Goal: Task Accomplishment & Management: Complete application form

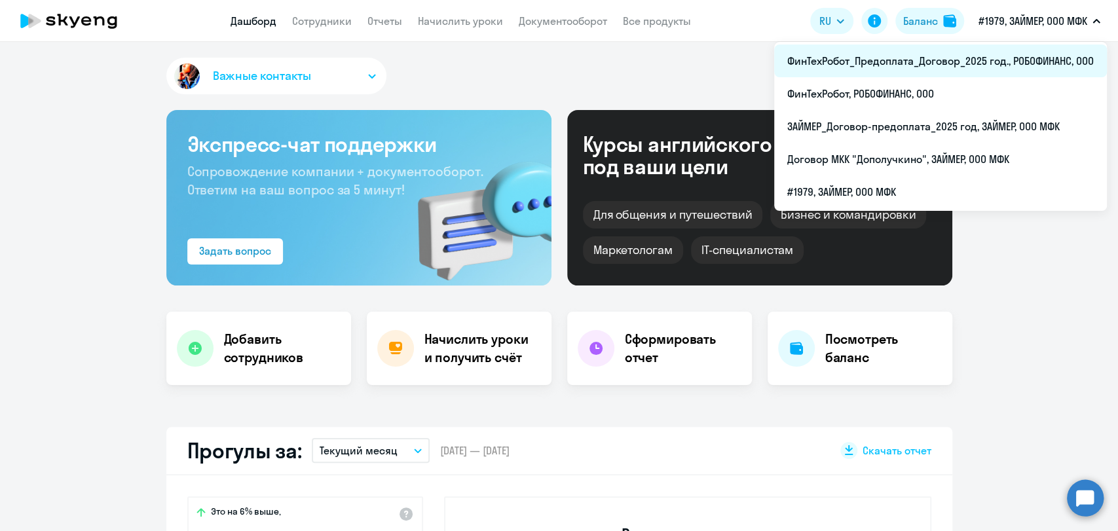
click at [515, 58] on li "ФинТехРобот_Предоплата_Договор_2025 год., РОБОФИНАНС, ООО" at bounding box center [940, 61] width 333 height 33
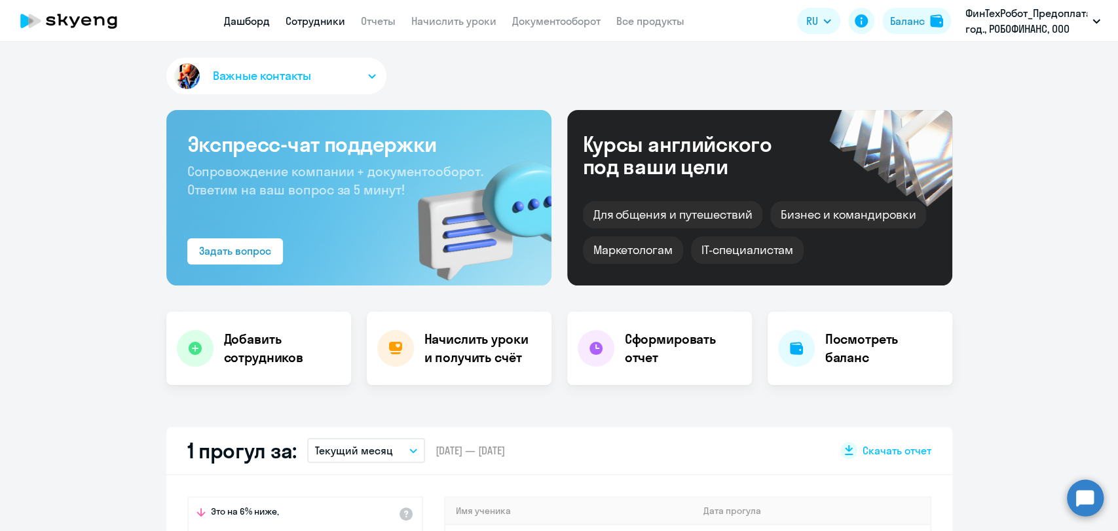
click at [315, 20] on link "Сотрудники" at bounding box center [315, 20] width 60 height 13
select select "30"
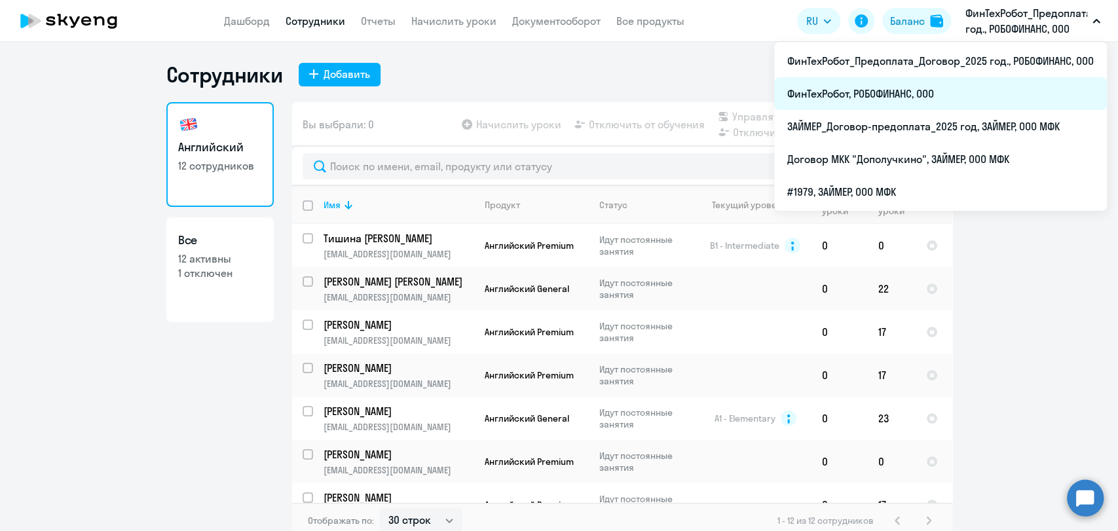
click at [515, 86] on li "ФинТехРобот, РОБОФИНАНС, ООО" at bounding box center [940, 93] width 333 height 33
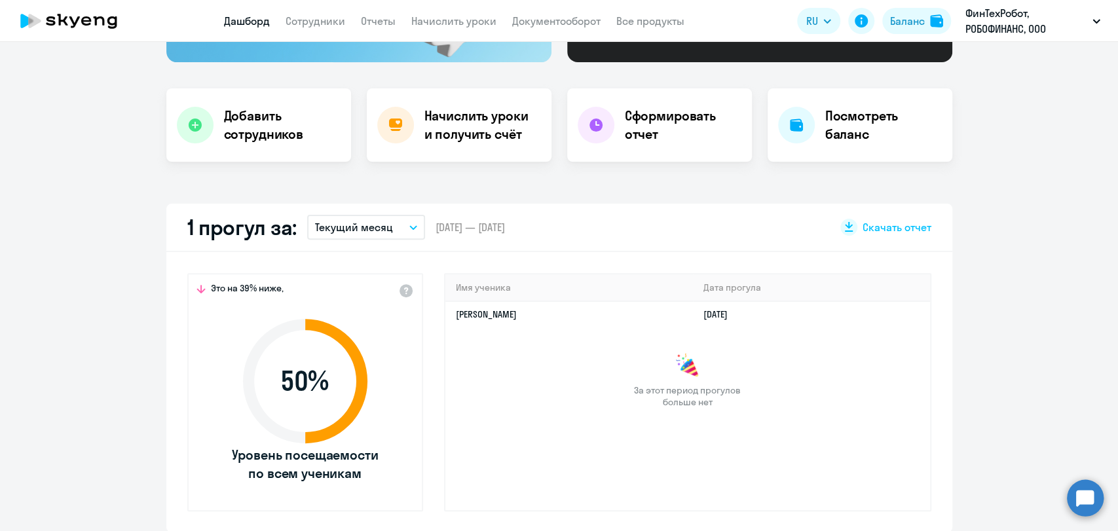
scroll to position [73, 0]
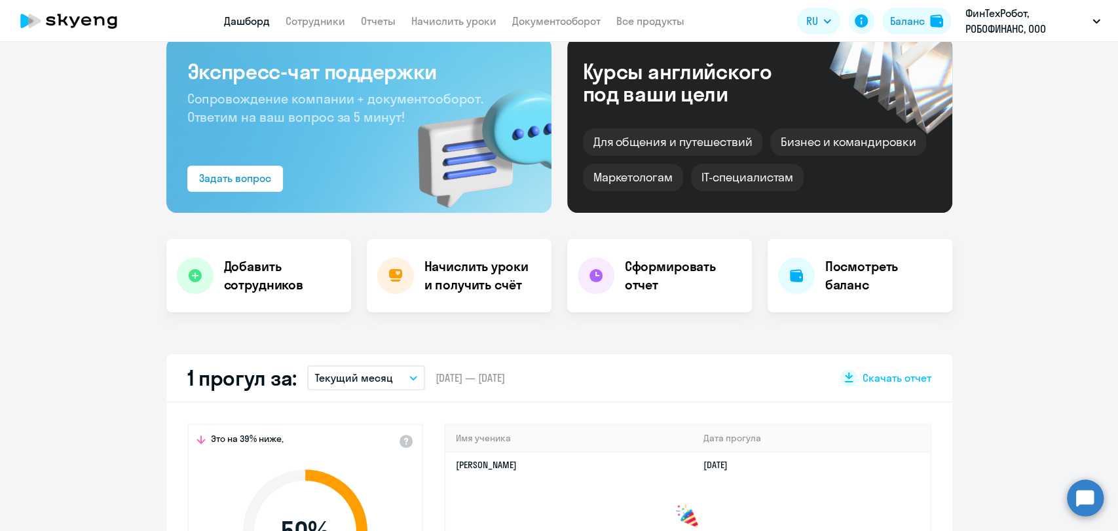
select select "30"
click at [323, 20] on link "Сотрудники" at bounding box center [315, 20] width 60 height 13
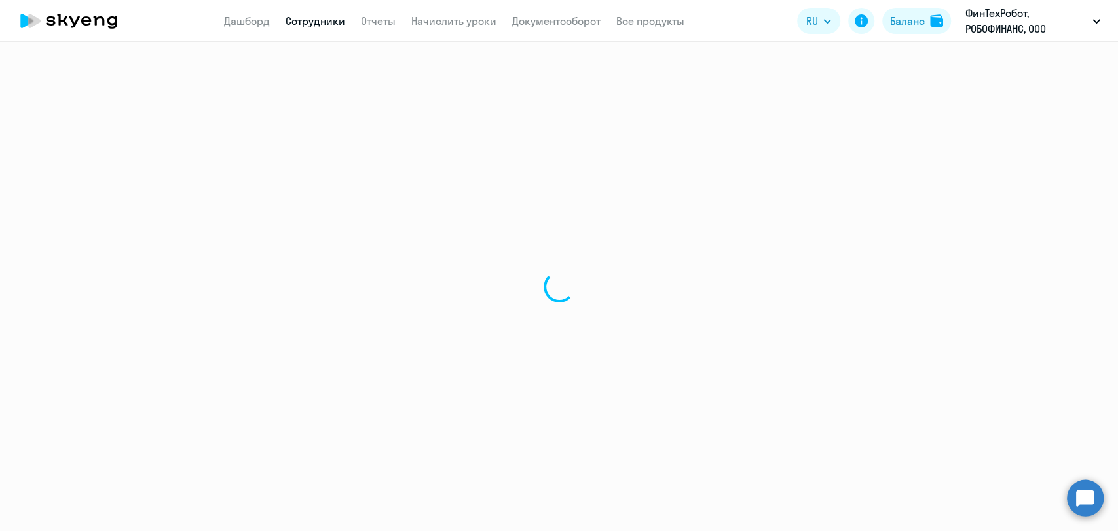
select select "30"
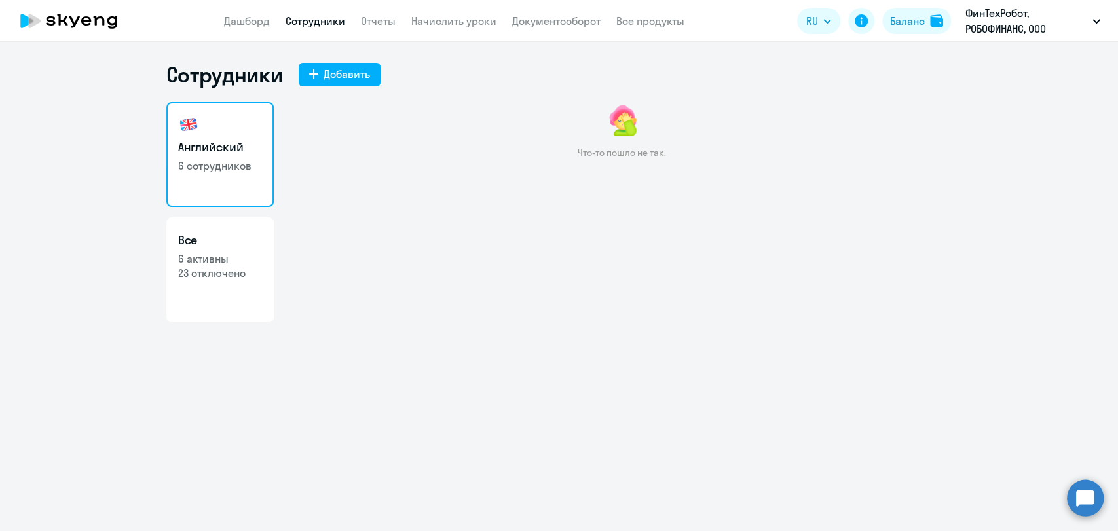
click at [314, 19] on link "Сотрудники" at bounding box center [315, 20] width 60 height 13
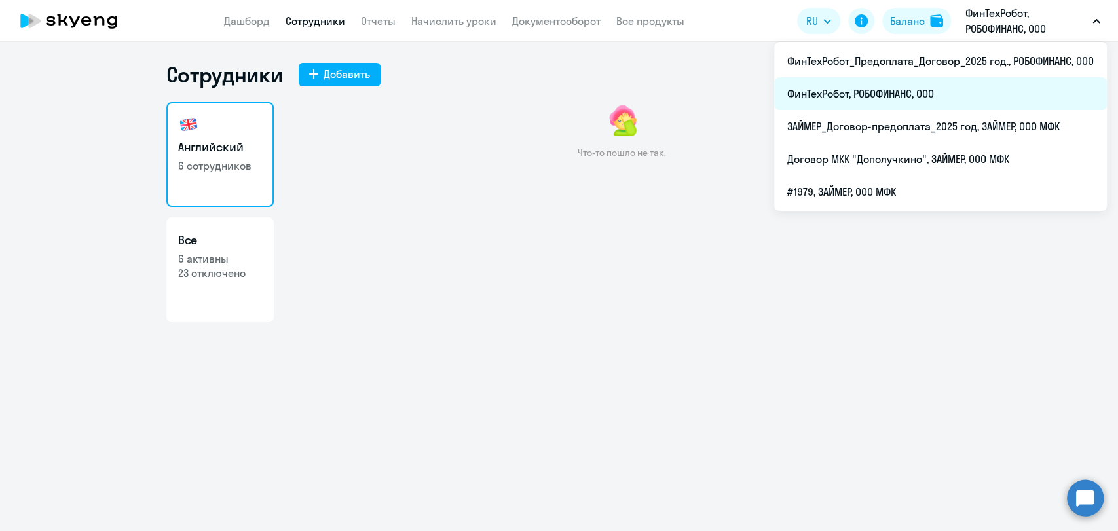
click at [515, 81] on li "ФинТехРобот, РОБОФИНАНС, ООО" at bounding box center [940, 93] width 333 height 33
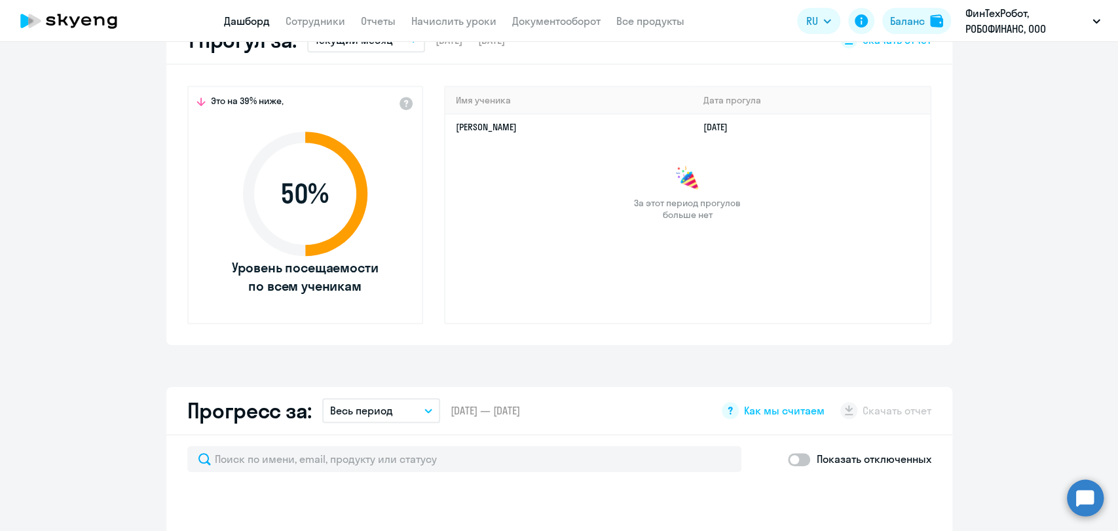
scroll to position [436, 0]
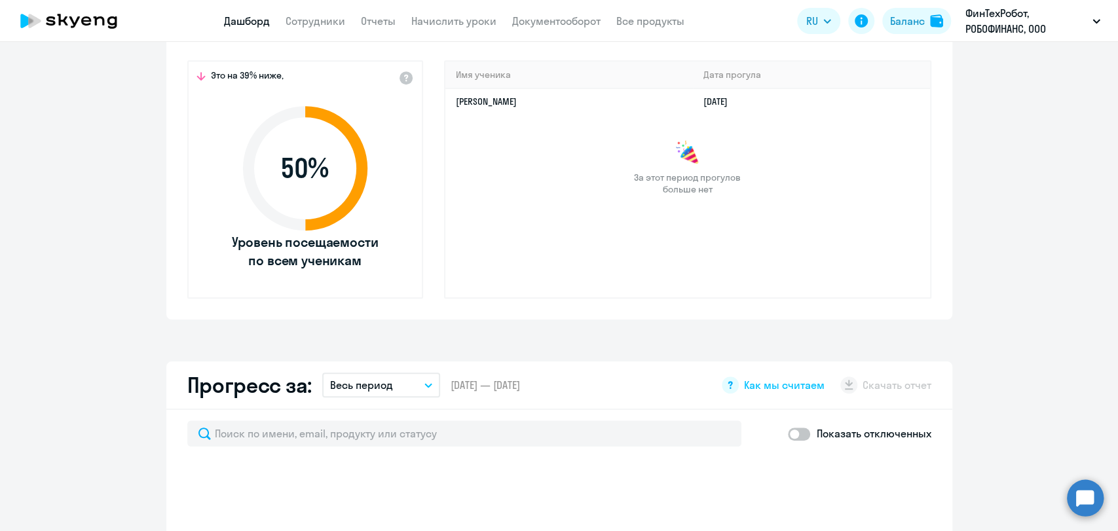
select select "30"
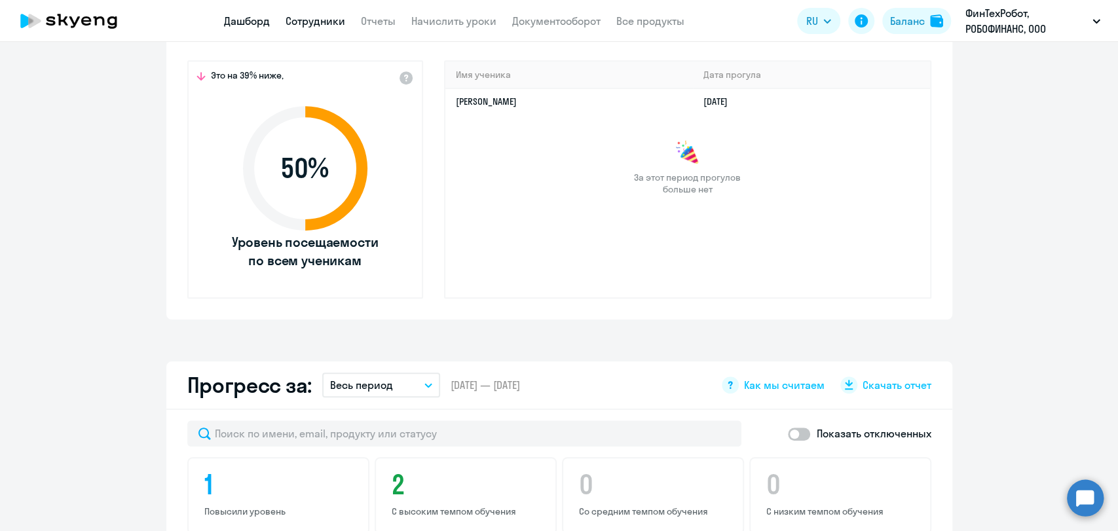
click at [340, 18] on link "Сотрудники" at bounding box center [315, 20] width 60 height 13
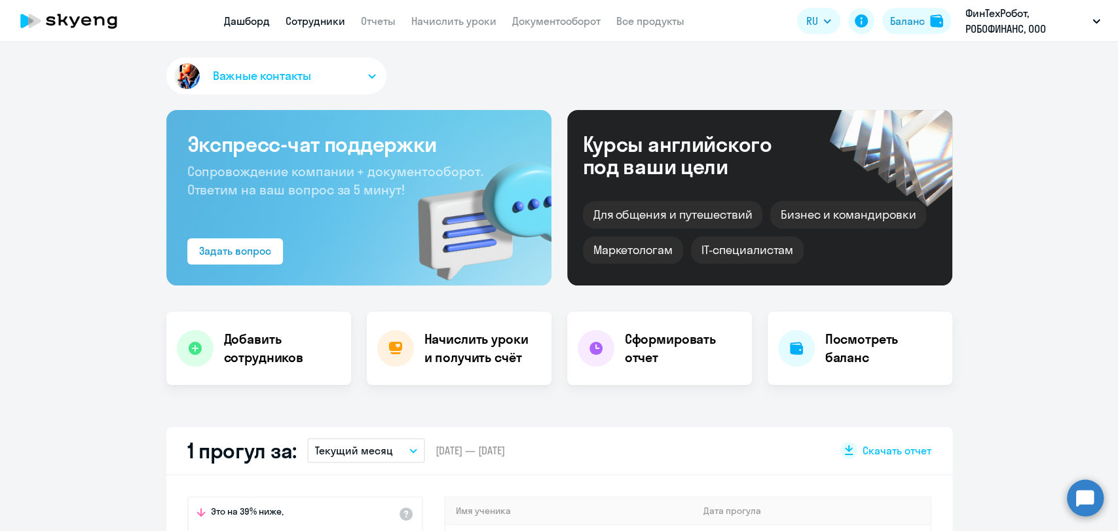
select select "30"
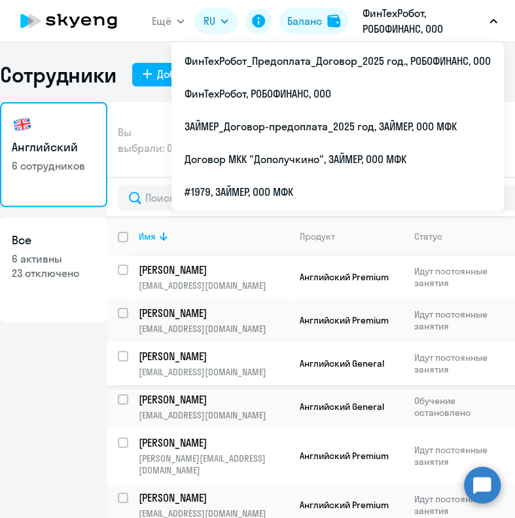
click at [266, 357] on p "[PERSON_NAME]" at bounding box center [213, 356] width 148 height 14
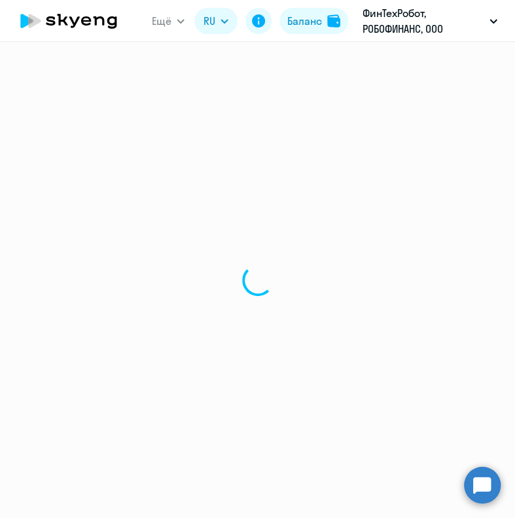
select select "english"
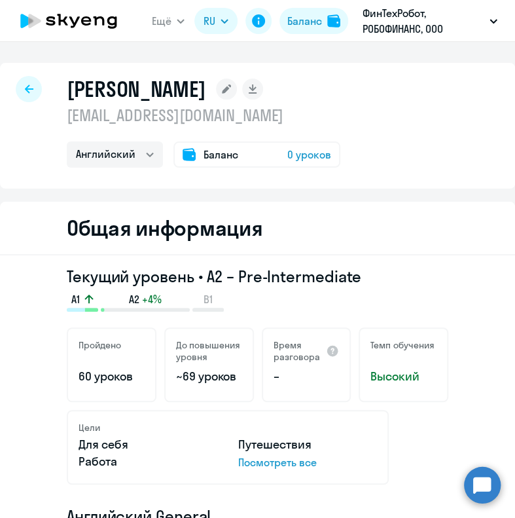
drag, startPoint x: 169, startPoint y: 90, endPoint x: 320, endPoint y: 92, distance: 151.3
click at [206, 92] on h1 "[PERSON_NAME]" at bounding box center [136, 89] width 139 height 26
copy h1 "[PERSON_NAME]"
drag, startPoint x: 159, startPoint y: 88, endPoint x: 65, endPoint y: 90, distance: 94.3
click at [65, 90] on div "[PERSON_NAME] [EMAIL_ADDRESS][DOMAIN_NAME] Английский Баланс 0 уроков" at bounding box center [257, 126] width 515 height 126
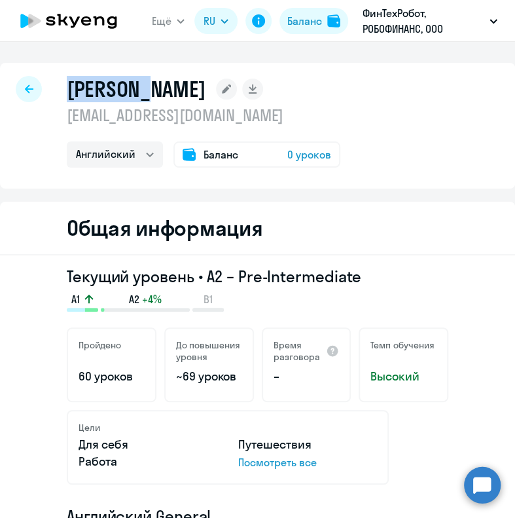
copy h1 "[PERSON_NAME]"
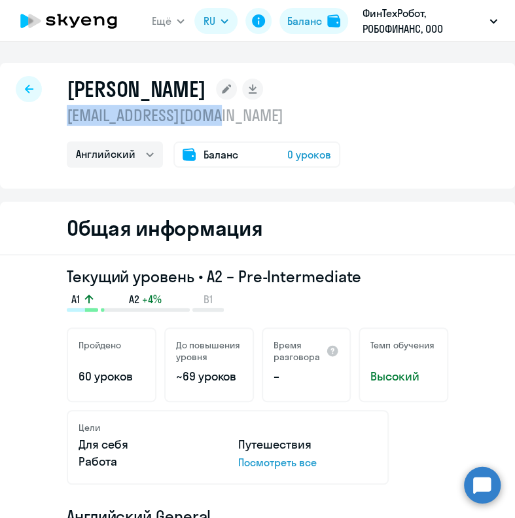
drag, startPoint x: 233, startPoint y: 119, endPoint x: 60, endPoint y: 122, distance: 173.5
click at [60, 122] on div "[PERSON_NAME] [EMAIL_ADDRESS][DOMAIN_NAME] Английский Баланс 0 уроков" at bounding box center [257, 126] width 515 height 126
copy p "[EMAIL_ADDRESS][DOMAIN_NAME]"
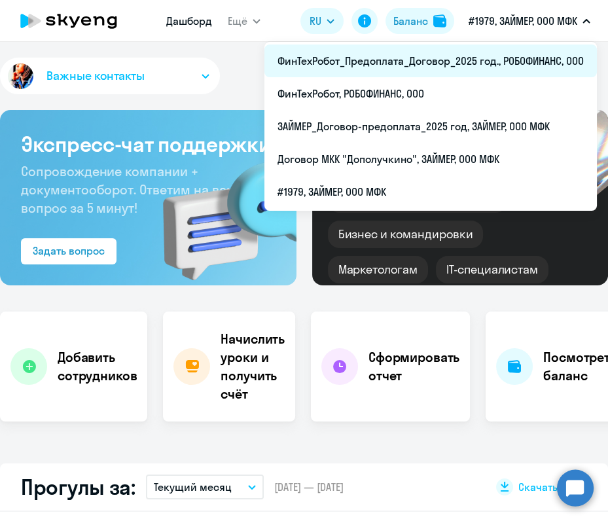
click at [452, 51] on li "ФинТехРобот_Предоплата_Договор_2025 год., РОБОФИНАНС, ООО" at bounding box center [431, 61] width 333 height 33
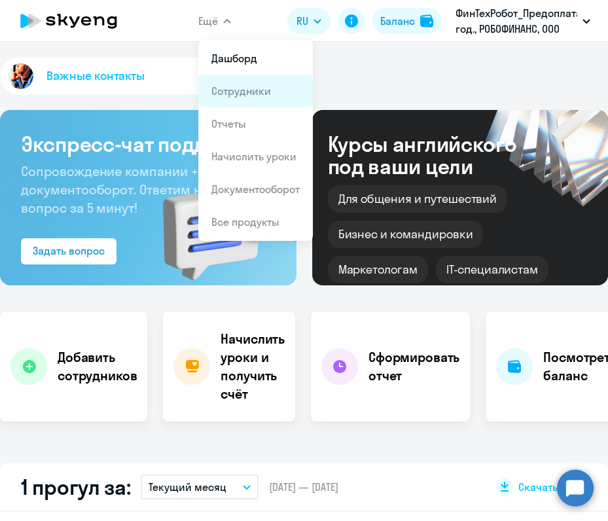
click at [241, 94] on link "Сотрудники" at bounding box center [241, 90] width 60 height 13
select select "30"
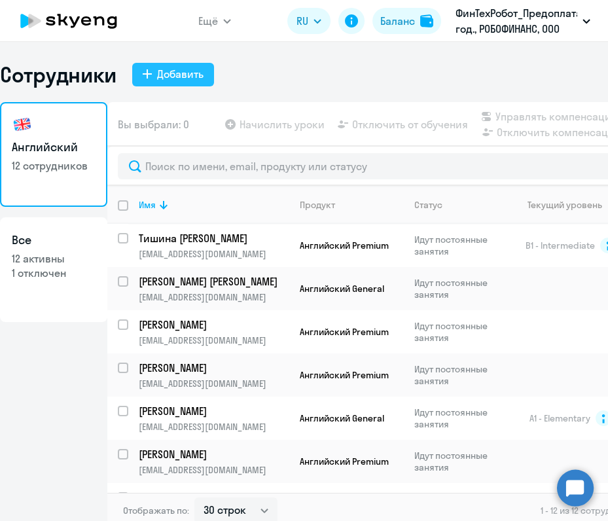
click at [166, 75] on div "Добавить" at bounding box center [180, 74] width 46 height 16
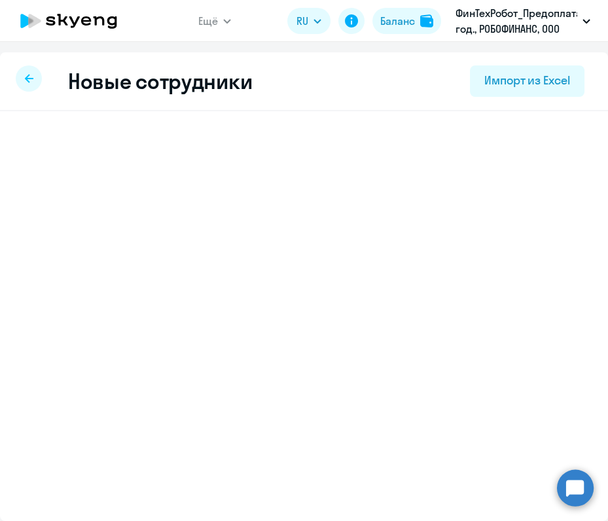
select select "english_adult_not_native_speaker"
select select "3"
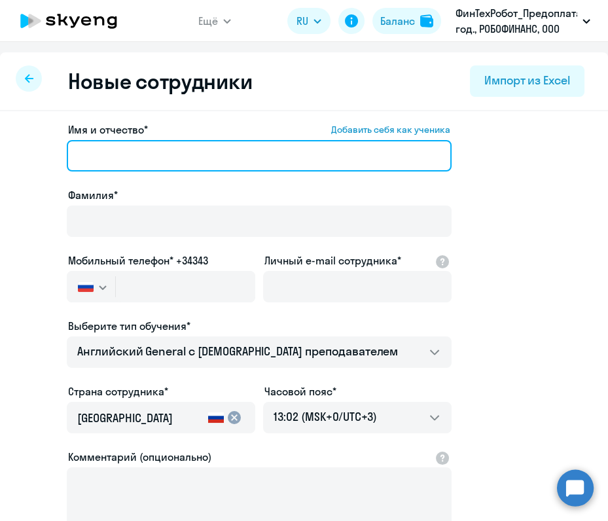
click at [198, 153] on input "Имя и отчество* Добавить себя как ученика" at bounding box center [259, 155] width 385 height 31
paste input "[PERSON_NAME]"
type input "[PERSON_NAME]"
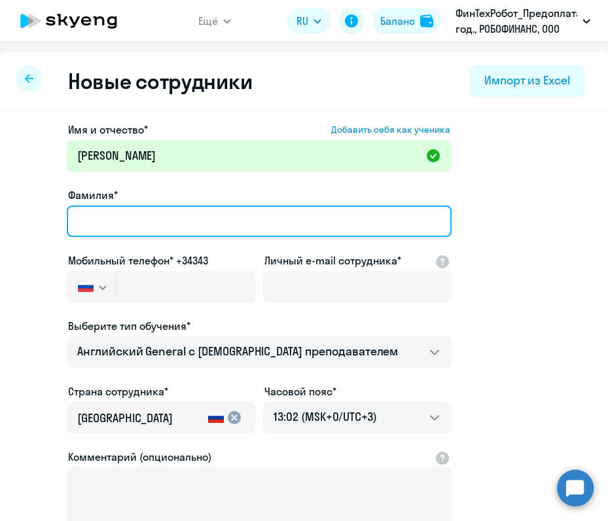
click at [82, 221] on input "Фамилия*" at bounding box center [259, 221] width 385 height 31
paste input "[PERSON_NAME]"
drag, startPoint x: 82, startPoint y: 221, endPoint x: 157, endPoint y: 234, distance: 75.8
click at [110, 223] on input "[PERSON_NAME]" at bounding box center [259, 221] width 385 height 31
type input "[PERSON_NAME]"
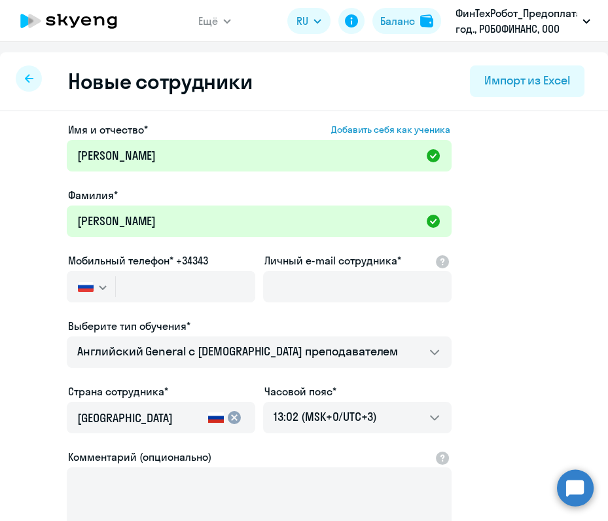
click at [540, 287] on app-new-student-form "Имя и отчество* Добавить себя как ученика Денис Игоревич Фамилия* Некрасов Моби…" at bounding box center [304, 355] width 566 height 467
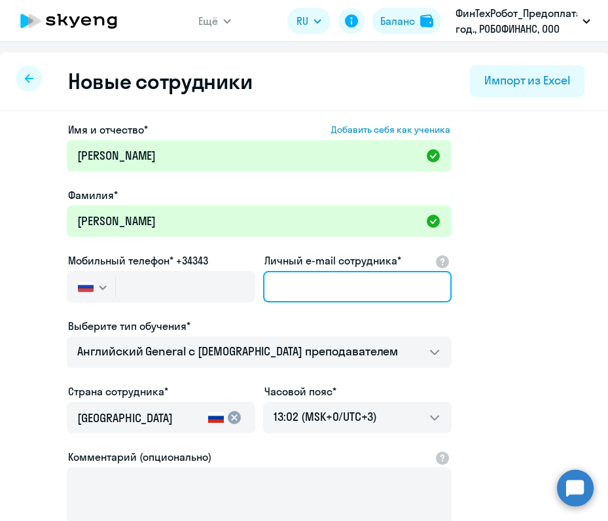
click at [303, 284] on input "Личный e-mail сотрудника*" at bounding box center [357, 286] width 189 height 31
paste input "[EMAIL_ADDRESS][DOMAIN_NAME]"
type input "[EMAIL_ADDRESS][DOMAIN_NAME]"
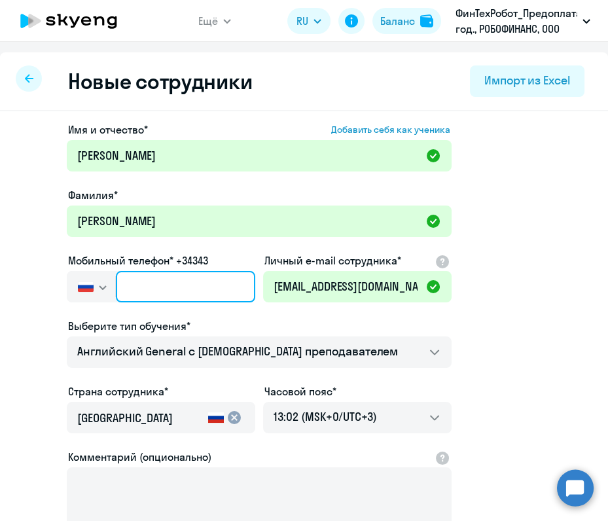
click at [182, 295] on input "text" at bounding box center [185, 286] width 139 height 31
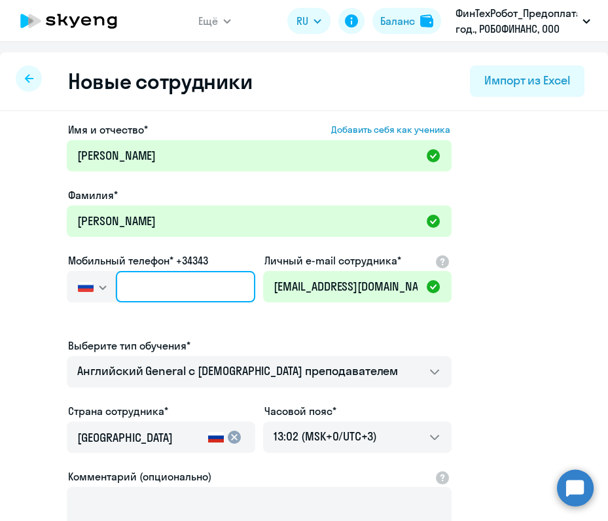
paste input "+7 913 305-54-42"
type input "+7 913 305-54-42"
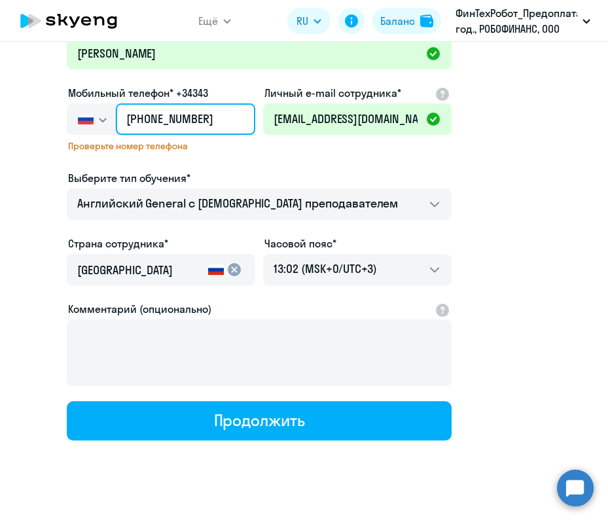
scroll to position [184, 0]
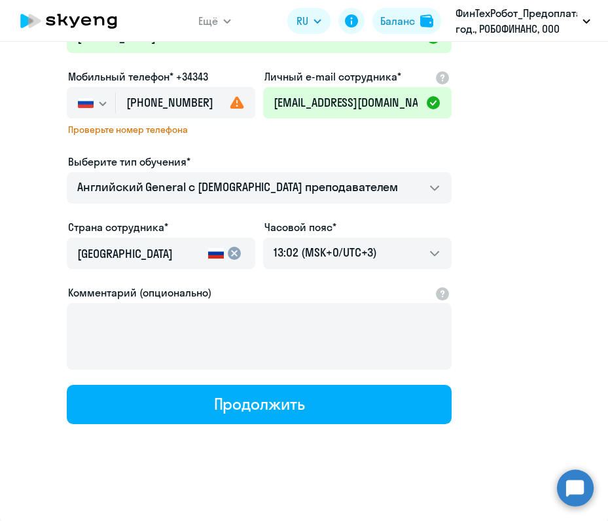
click at [193, 214] on div "Имя и отчество* Добавить себя как ученика Денис Игоревич Фамилия* Некрасов Моби…" at bounding box center [259, 181] width 385 height 486
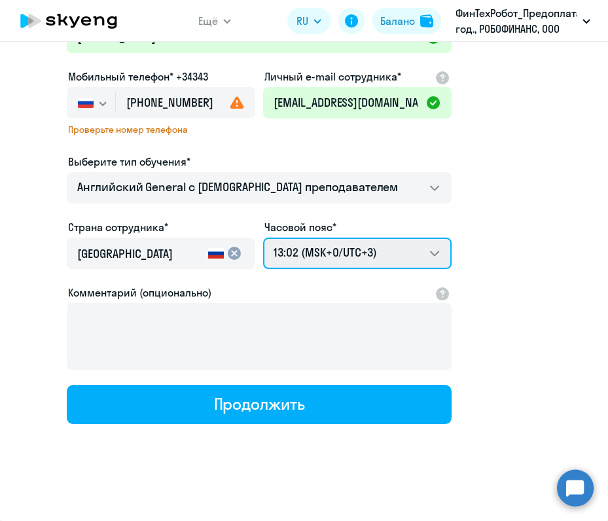
click at [360, 247] on select "23:02 (MSK-14/UTC-11) 00:02 (MSK-13/UTC-10) 01:02 (MSK-12/UTC-9) 02:02 (MSK-11/…" at bounding box center [357, 253] width 189 height 31
select select "7"
click at [263, 238] on select "23:02 (MSK-14/UTC-11) 00:02 (MSK-13/UTC-10) 01:02 (MSK-12/UTC-9) 02:02 (MSK-11/…" at bounding box center [357, 253] width 189 height 31
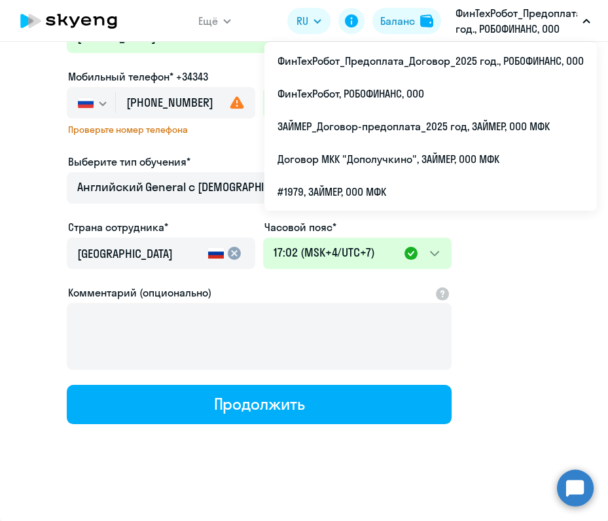
click at [21, 190] on app-new-student-form "Имя и отчество* Добавить себя как ученика Денис Игоревич Фамилия* Некрасов Моби…" at bounding box center [304, 181] width 566 height 486
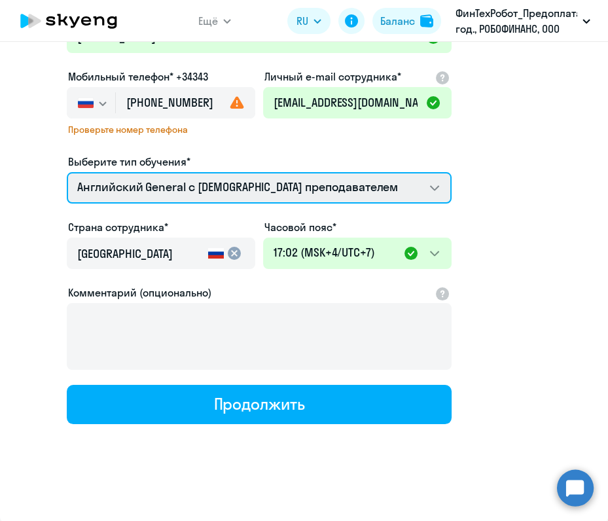
click at [105, 187] on select "Английский General с англоговорящим преподавателем Английский General с русског…" at bounding box center [259, 187] width 385 height 31
click at [67, 172] on select "Английский General с англоговорящим преподавателем Английский General с русског…" at bounding box center [259, 187] width 385 height 31
click at [142, 192] on select "Английский General с англоговорящим преподавателем Английский General с русског…" at bounding box center [259, 187] width 385 height 31
select select "english_adult_not_native_speaker"
click at [67, 172] on select "Английский General с англоговорящим преподавателем Английский General с русског…" at bounding box center [259, 187] width 385 height 31
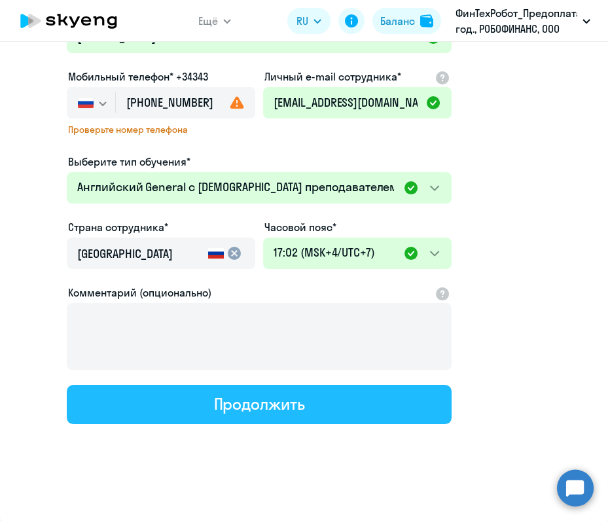
click at [206, 410] on button "Продолжить" at bounding box center [259, 404] width 385 height 39
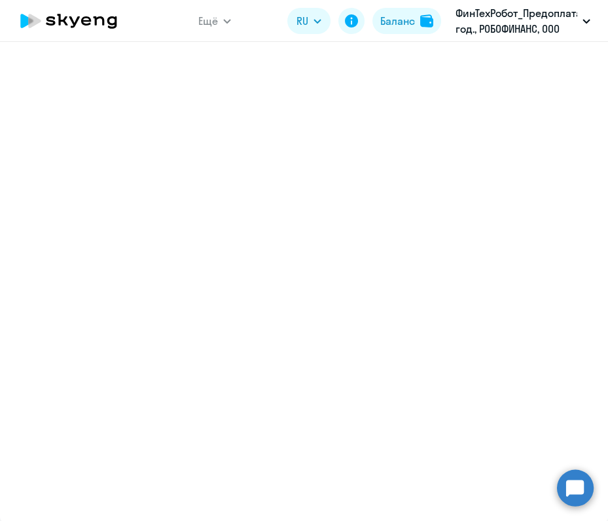
select select "english_adult_not_native_speaker"
select select "7"
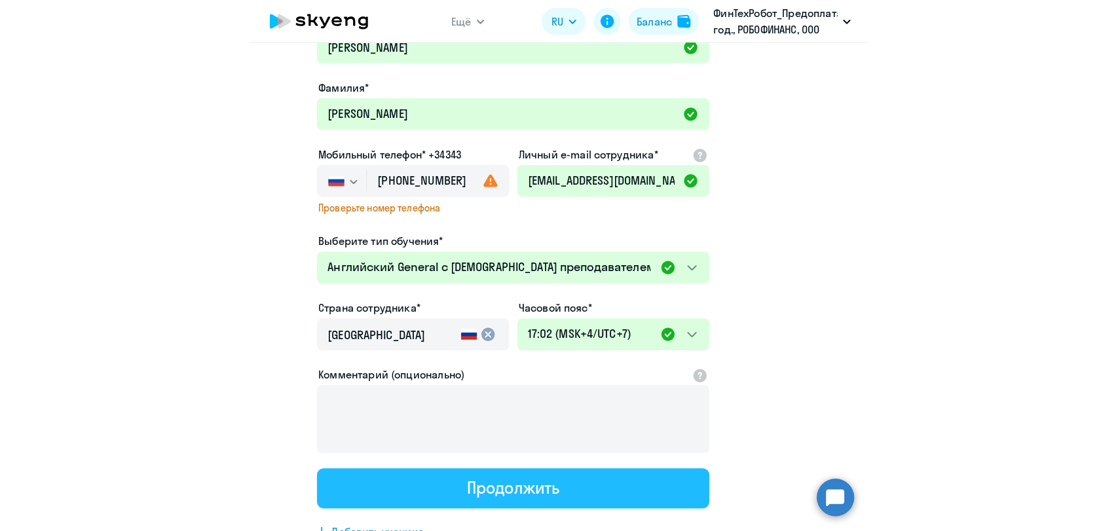
scroll to position [0, 0]
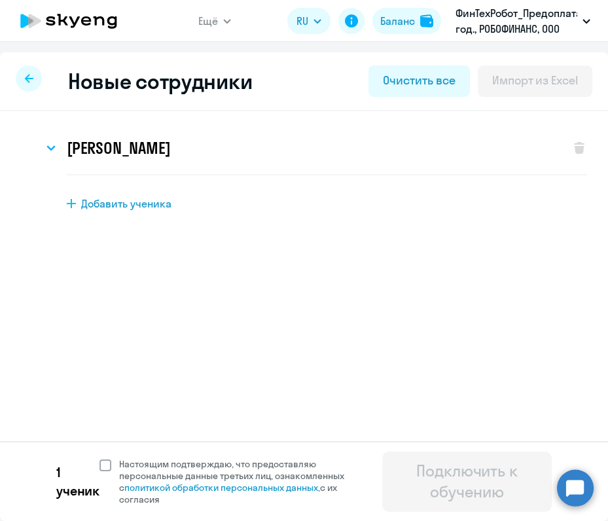
click at [105, 465] on span at bounding box center [106, 466] width 12 height 12
click at [100, 458] on input "Настоящим подтверждаю, что предоставляю персональные данные третьих лиц, ознако…" at bounding box center [99, 458] width 1 height 1
checkbox input "true"
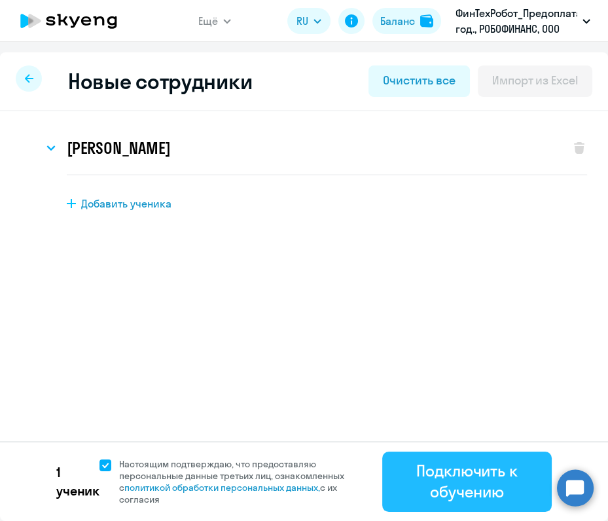
click at [488, 486] on div "Подключить к обучению" at bounding box center [467, 481] width 133 height 42
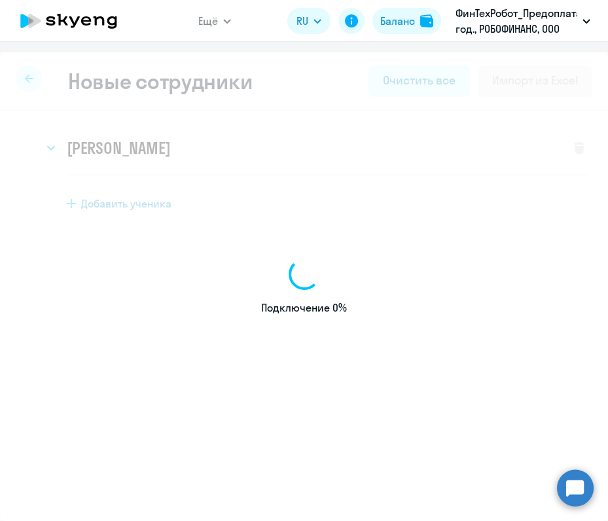
select select "english_adult_not_native_speaker"
select select "3"
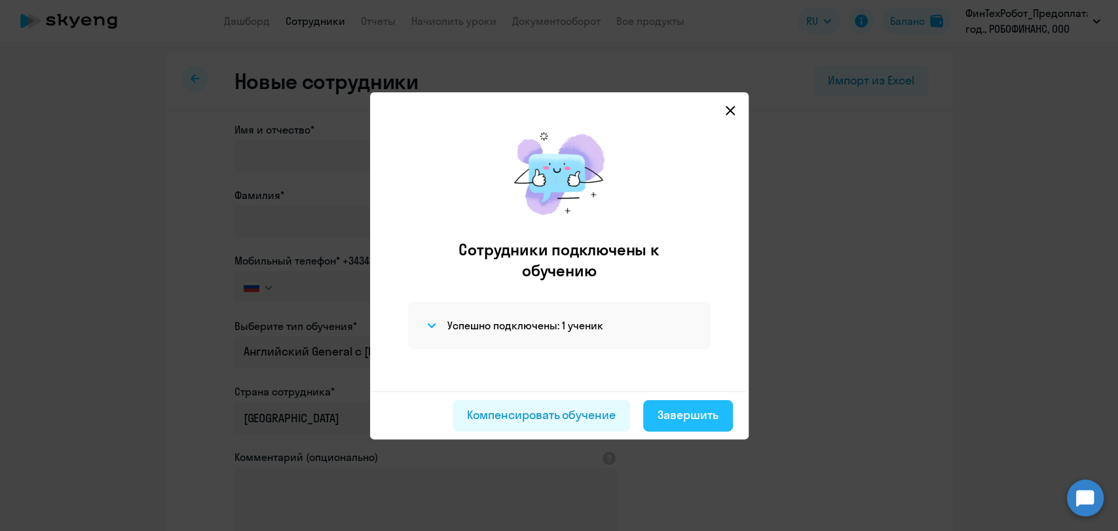
click at [608, 414] on div "Завершить" at bounding box center [687, 415] width 61 height 17
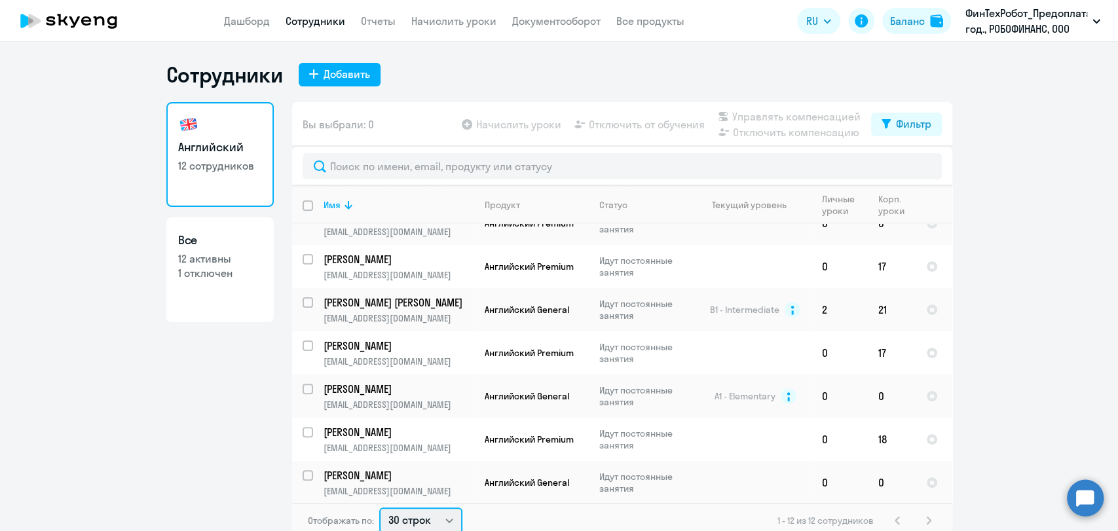
scroll to position [3, 0]
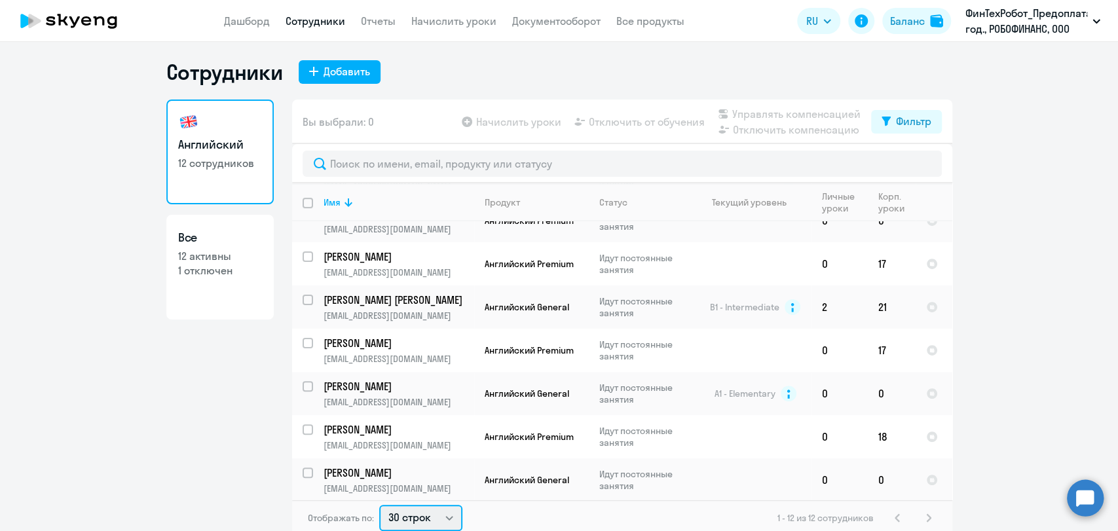
click at [409, 518] on select "30 строк 50 строк 100 строк" at bounding box center [420, 518] width 83 height 26
select select "100"
click at [379, 505] on select "30 строк 50 строк 100 строк" at bounding box center [420, 518] width 83 height 26
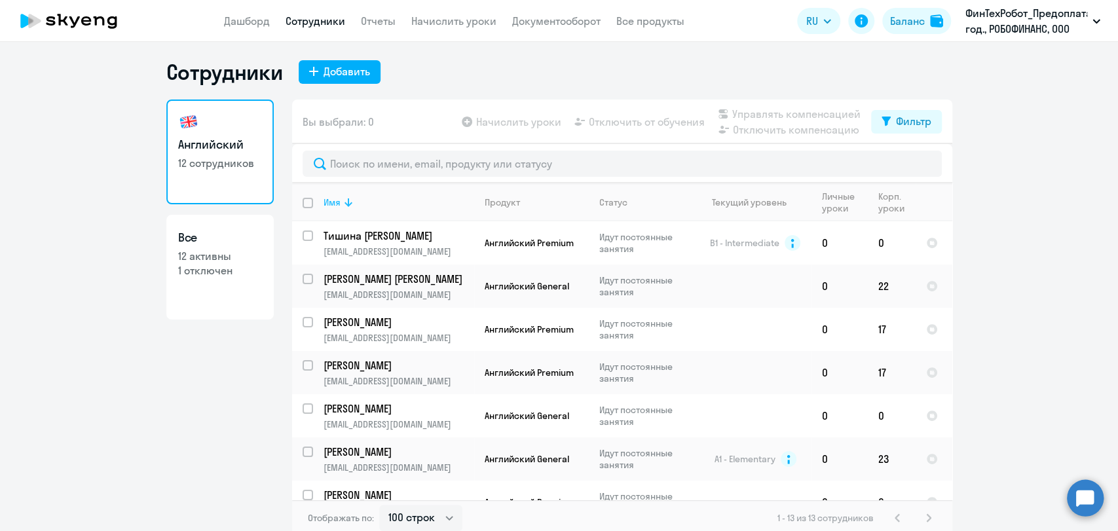
click at [331, 209] on th "Имя" at bounding box center [393, 202] width 161 height 38
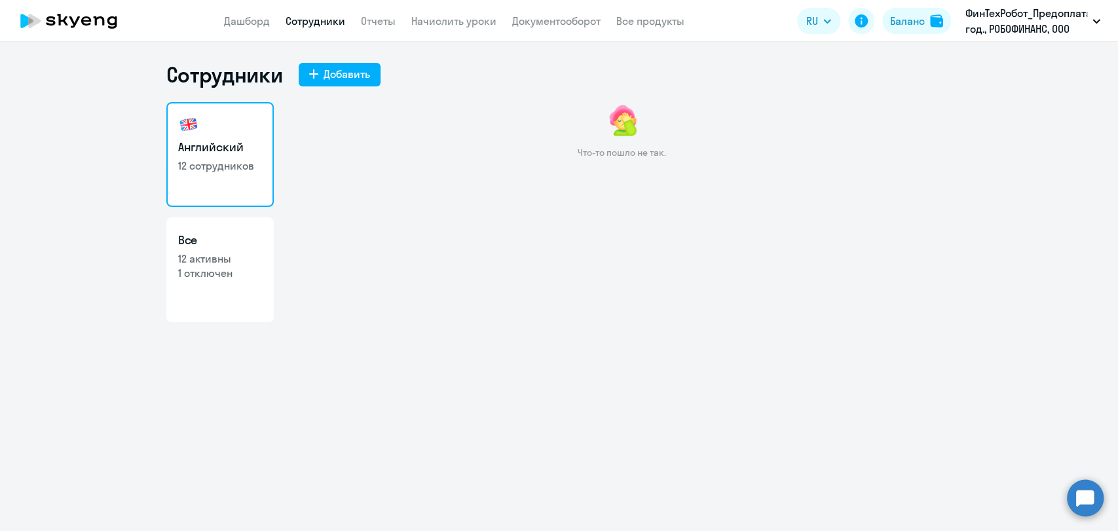
click at [326, 25] on link "Сотрудники" at bounding box center [315, 20] width 60 height 13
click at [295, 18] on link "Сотрудники" at bounding box center [315, 20] width 60 height 13
click at [316, 23] on link "Сотрудники" at bounding box center [315, 20] width 60 height 13
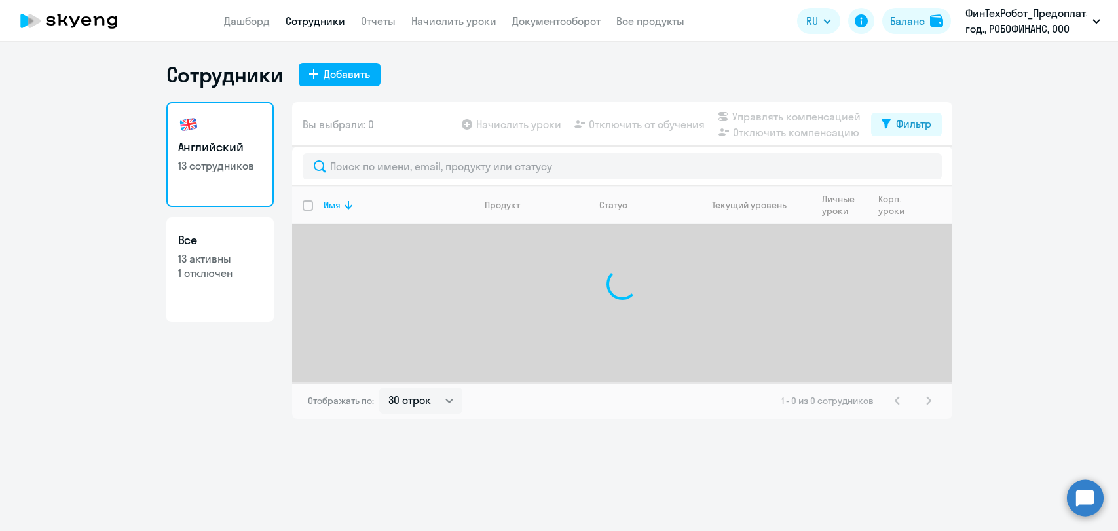
select select "30"
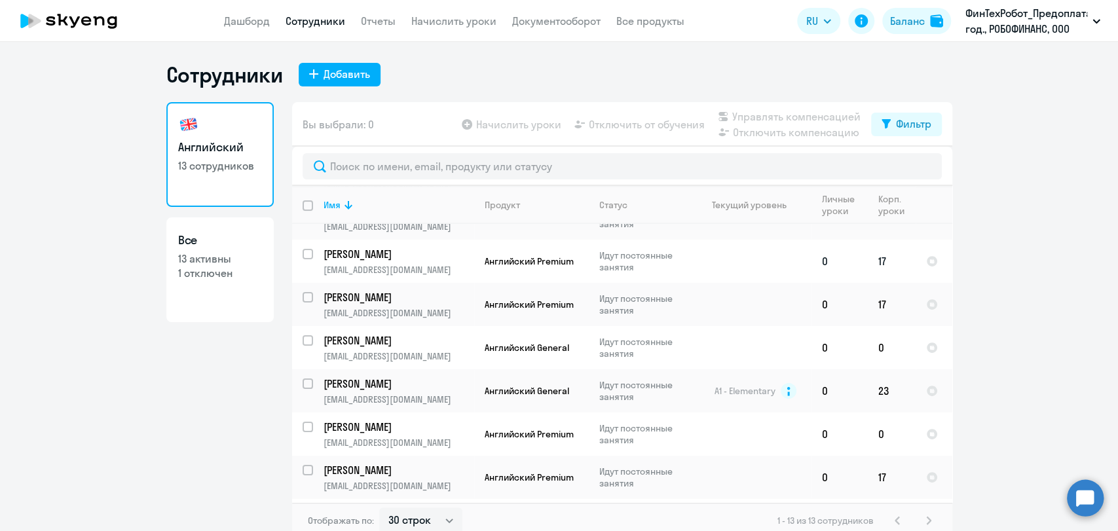
scroll to position [63, 0]
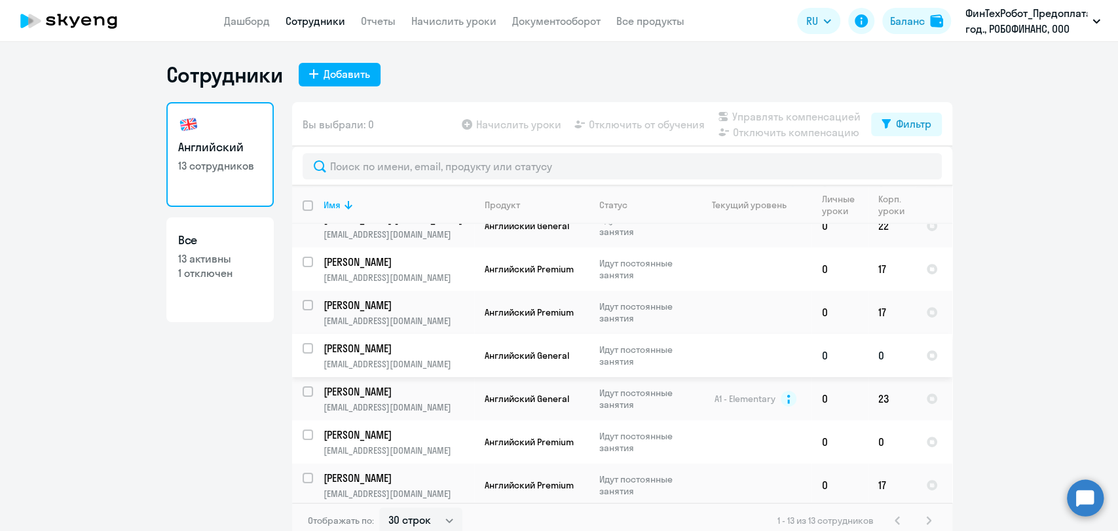
click at [302, 344] on input "select row 39101344" at bounding box center [315, 356] width 26 height 26
checkbox input "true"
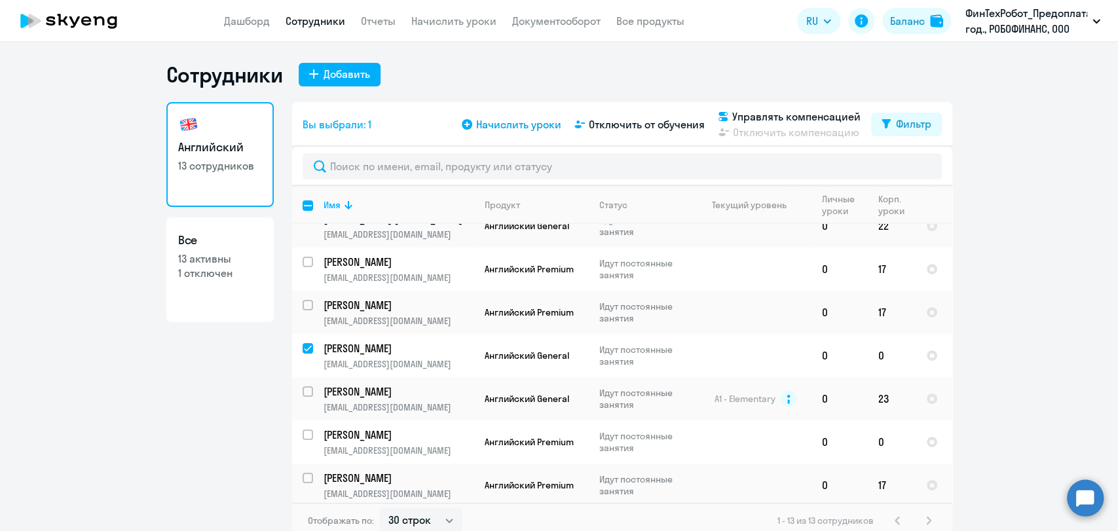
click at [508, 126] on span "Начислить уроки" at bounding box center [518, 125] width 85 height 16
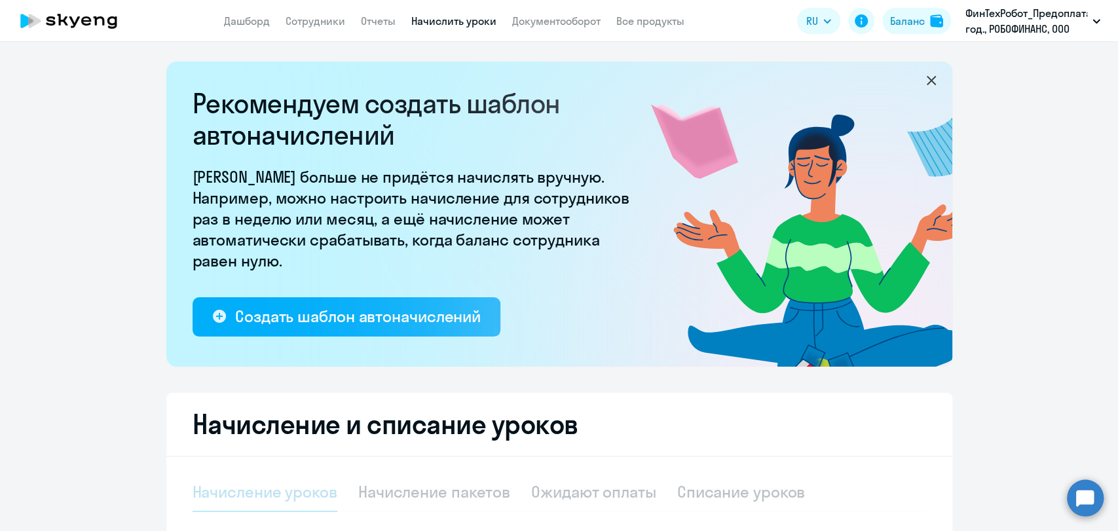
scroll to position [243, 0]
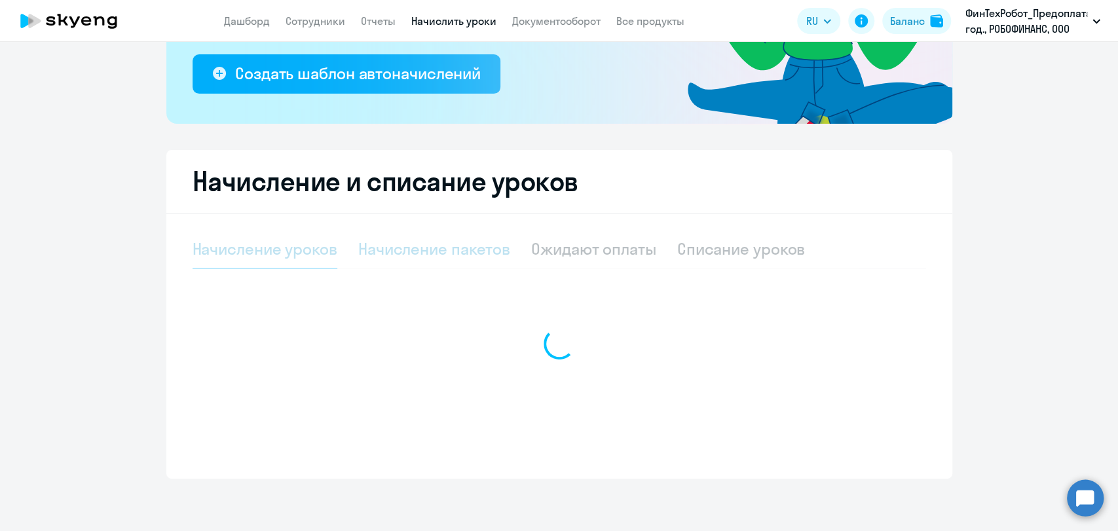
select select "10"
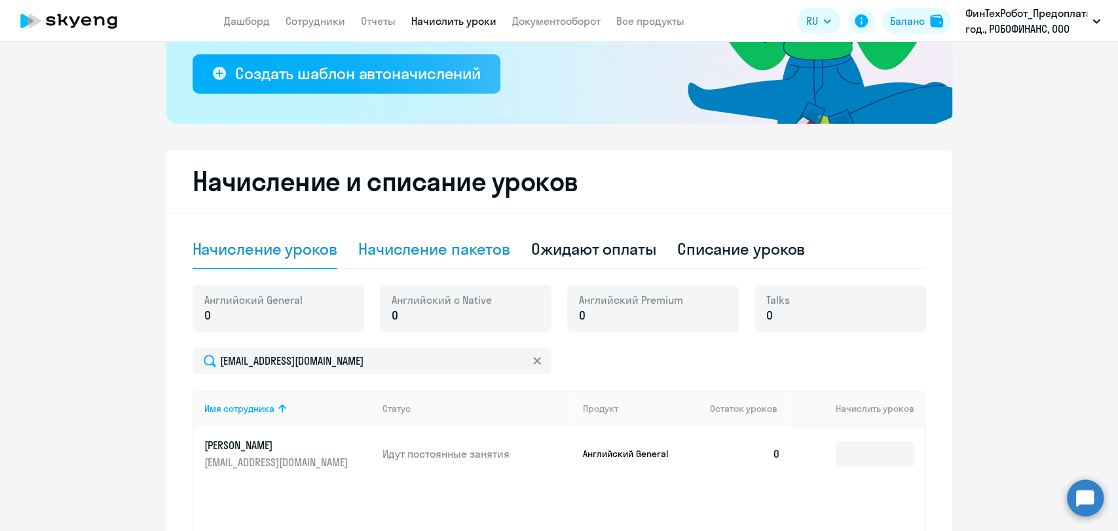
click at [428, 246] on div "Начисление пакетов" at bounding box center [434, 248] width 152 height 21
select select "10"
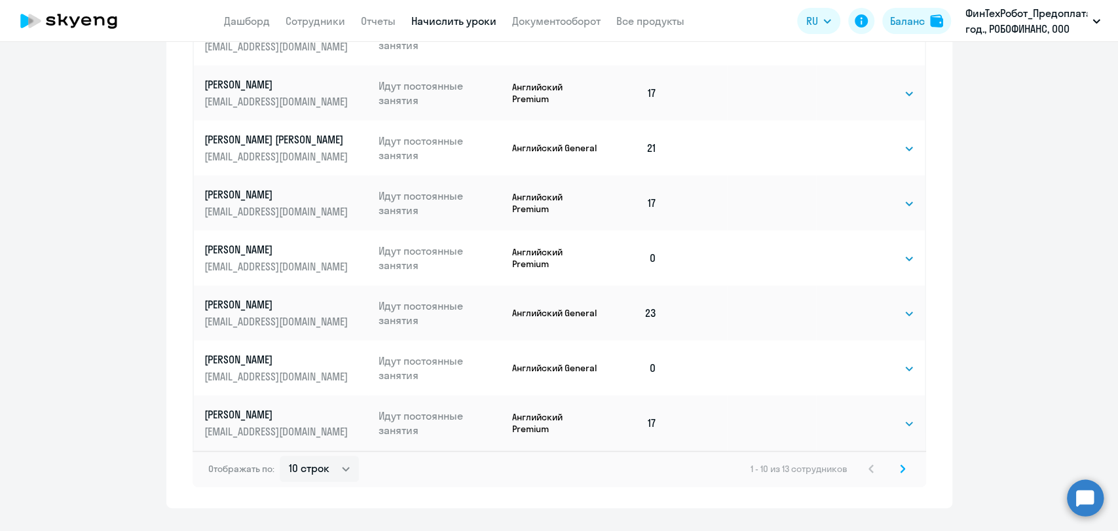
scroll to position [825, 0]
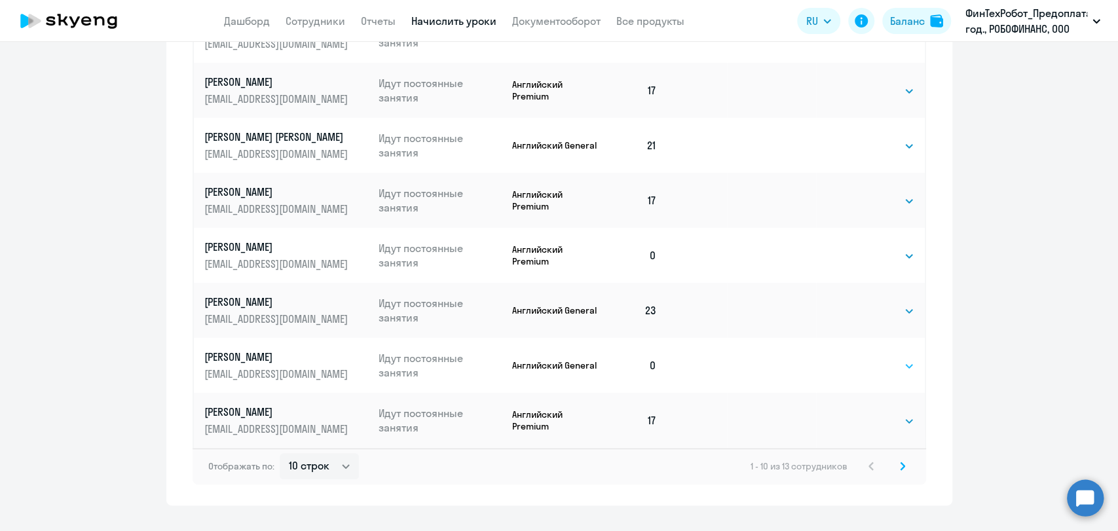
click at [885, 370] on select "Выбрать 4 8 16 32 64 96 128" at bounding box center [887, 366] width 54 height 16
select select "16"
click at [860, 358] on select "Выбрать 4 8 16 32 64 96 128" at bounding box center [887, 366] width 54 height 16
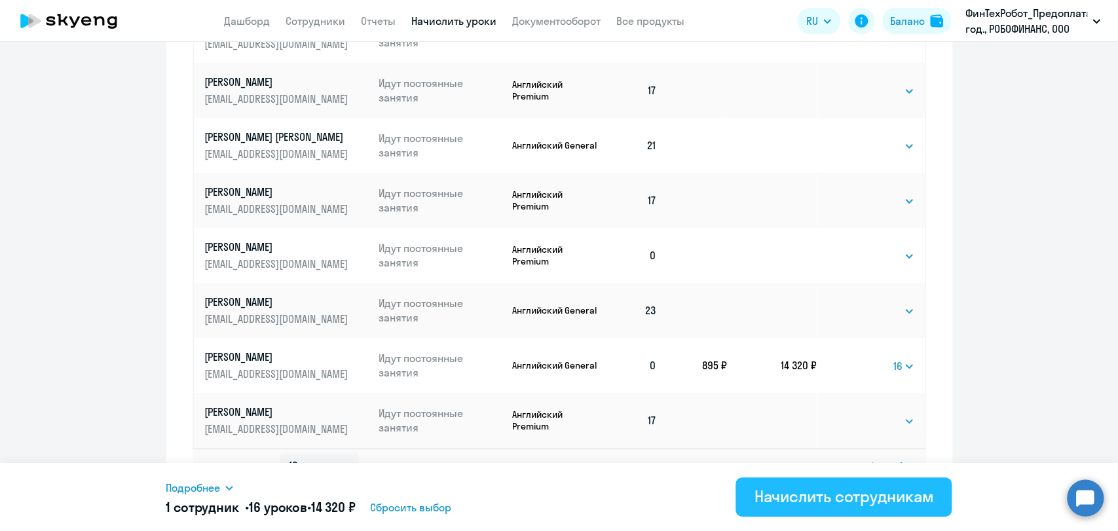
click at [833, 499] on div "Начислить сотрудникам" at bounding box center [843, 496] width 179 height 21
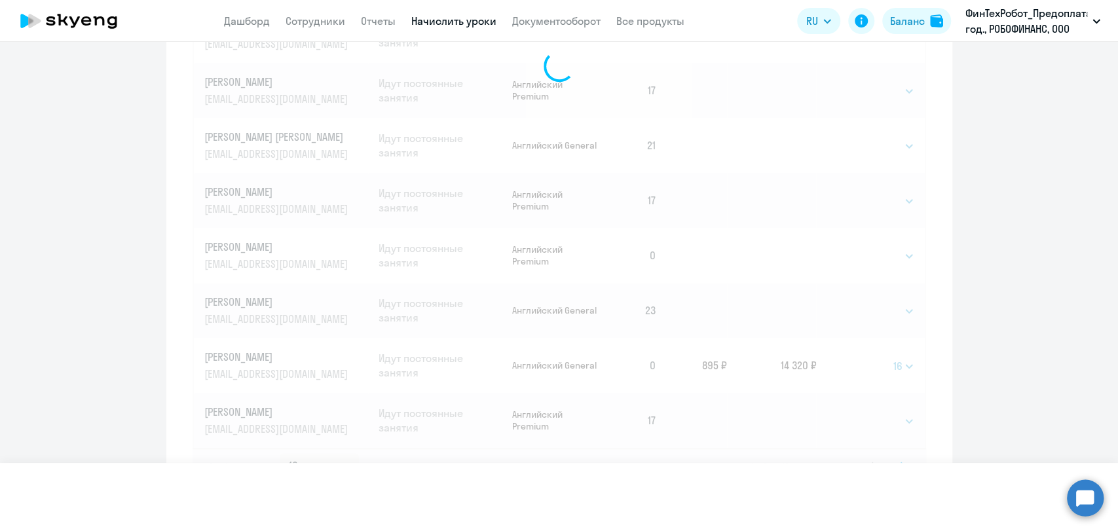
select select
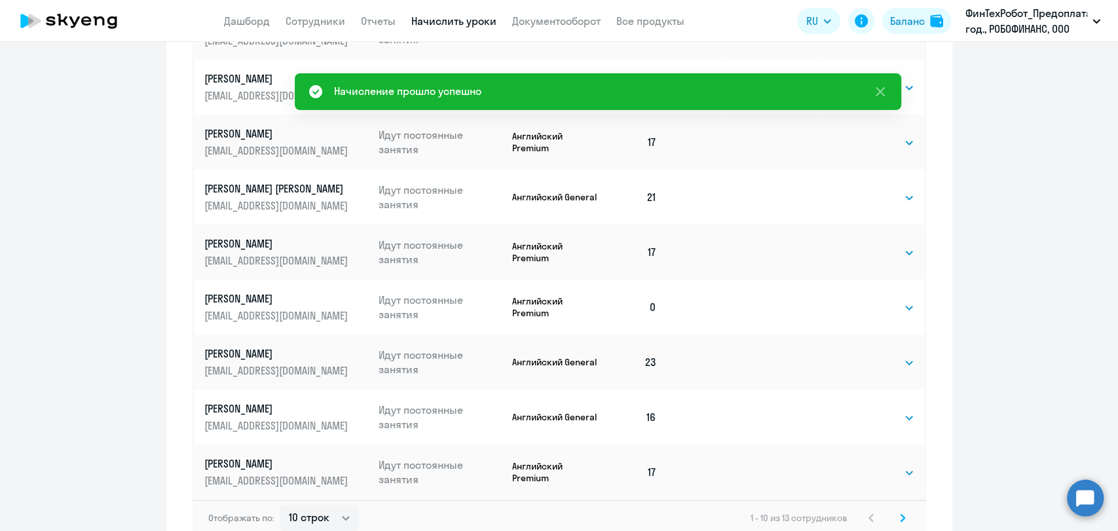
scroll to position [784, 0]
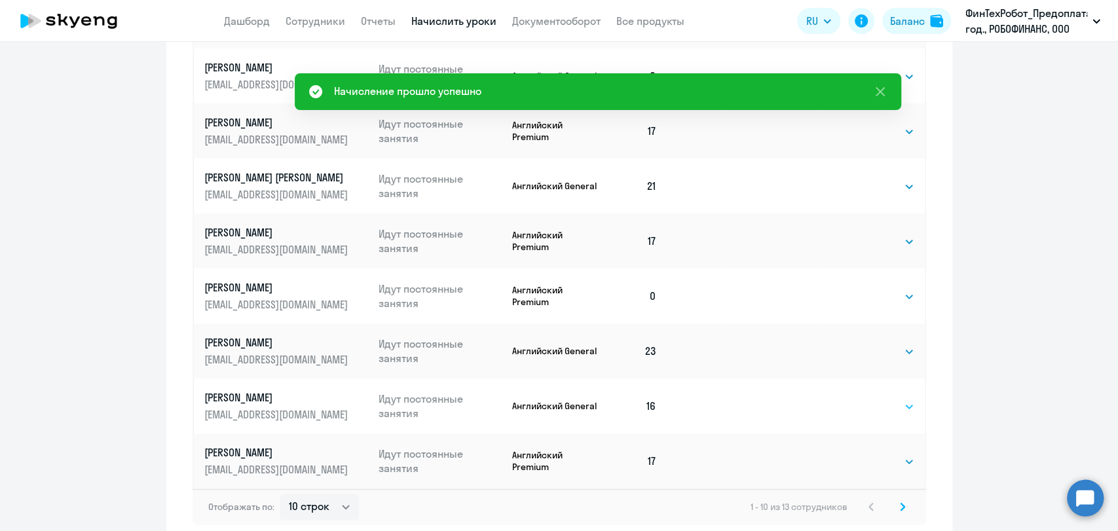
click at [898, 402] on select "Выбрать 4 8 16 32 64 96 128" at bounding box center [887, 407] width 54 height 16
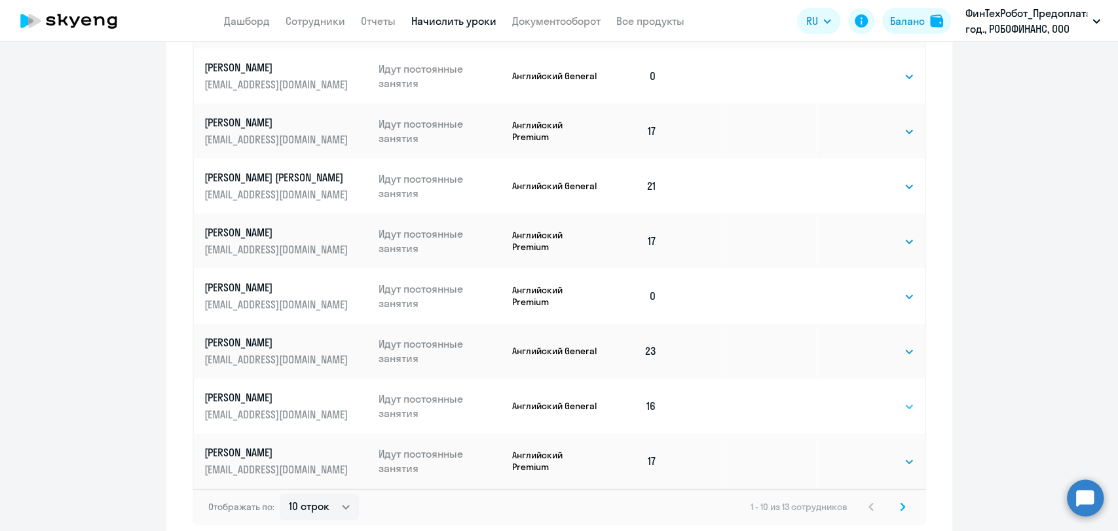
select select "8"
click at [860, 399] on select "Выбрать 4 8 16 32 64 96 128" at bounding box center [887, 407] width 54 height 16
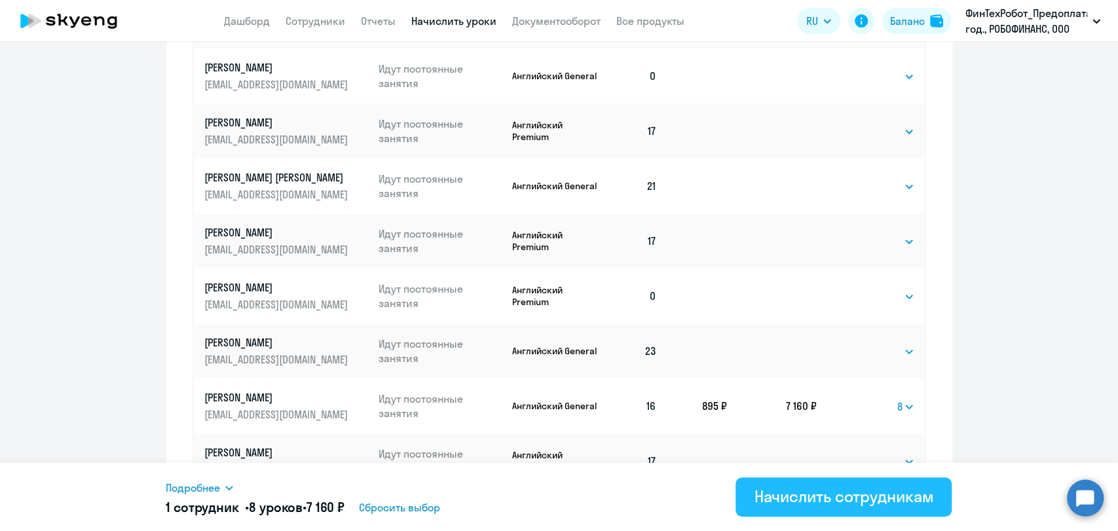
click at [822, 508] on button "Начислить сотрудникам" at bounding box center [843, 496] width 216 height 39
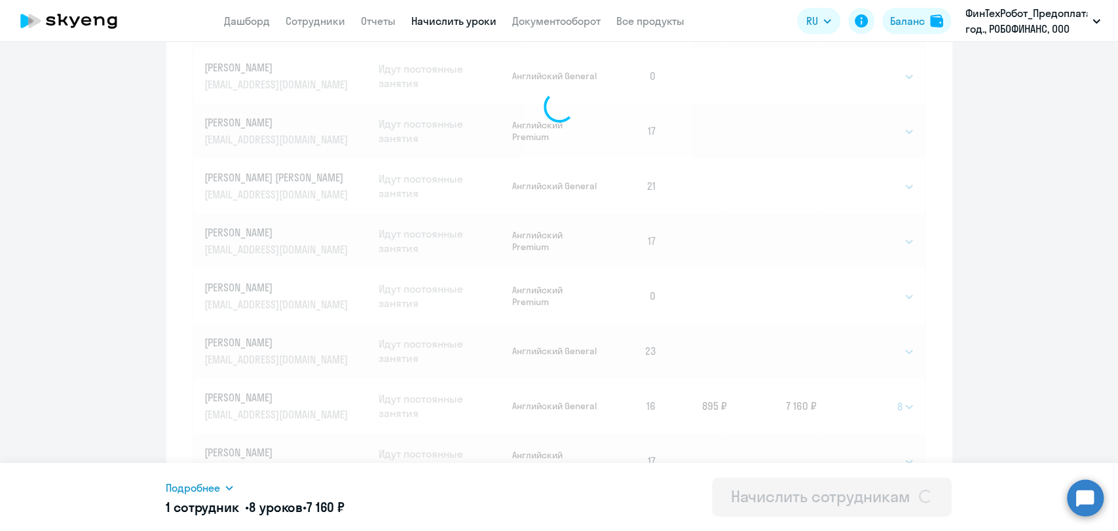
select select
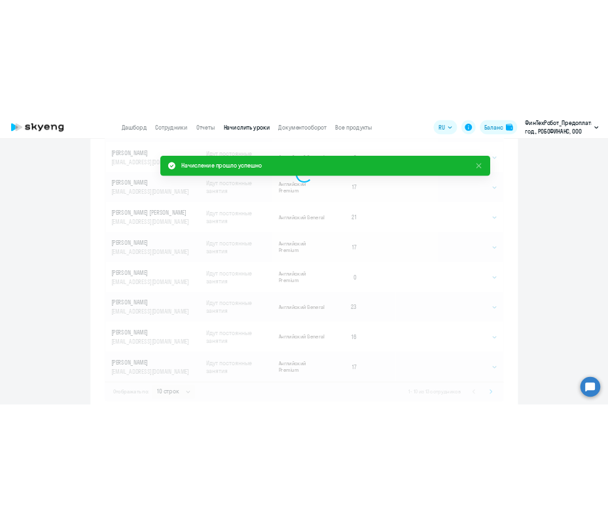
scroll to position [234, 0]
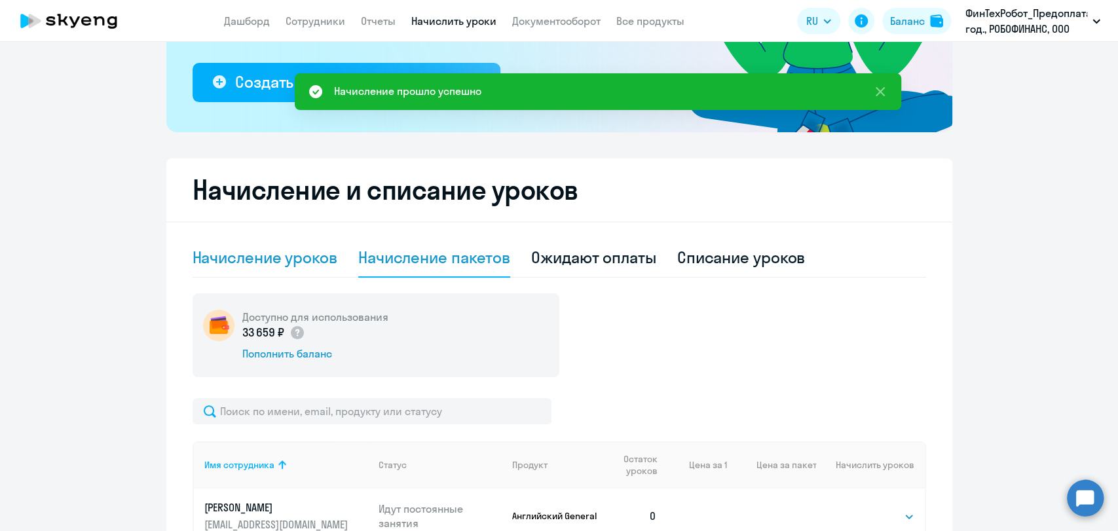
click at [260, 256] on div "Начисление уроков" at bounding box center [264, 257] width 145 height 21
select select "10"
